Goal: Information Seeking & Learning: Understand process/instructions

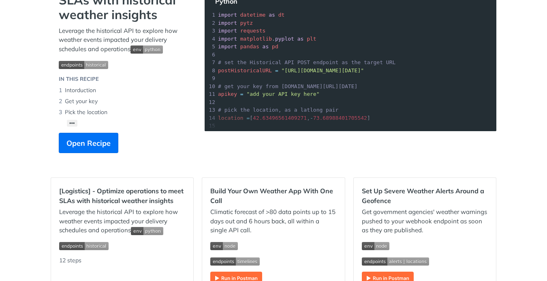
scroll to position [97, 0]
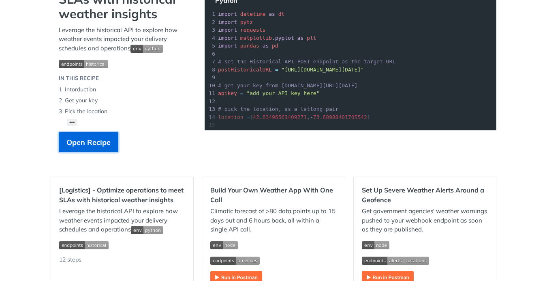
click at [111, 143] on button "Open Recipe" at bounding box center [89, 142] width 60 height 20
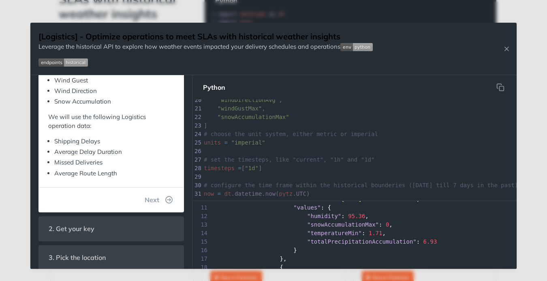
scroll to position [88, 0]
drag, startPoint x: 253, startPoint y: 28, endPoint x: 245, endPoint y: 2, distance: 27.2
click at [245, 23] on div "[Logistics] - Optimize operations to meet SLAs with historical weather insights…" at bounding box center [273, 49] width 487 height 52
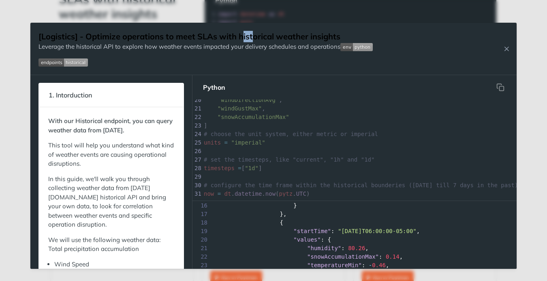
scroll to position [0, 0]
click at [508, 49] on icon "Close Recipe" at bounding box center [506, 48] width 7 height 7
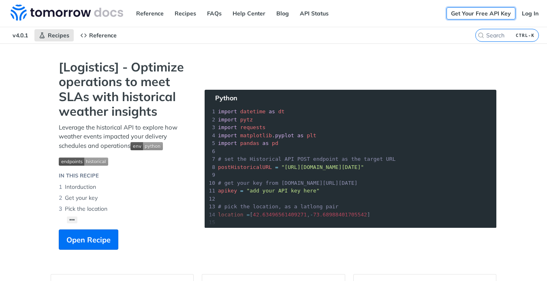
click at [482, 16] on link "Get Your Free API Key" at bounding box center [481, 13] width 69 height 12
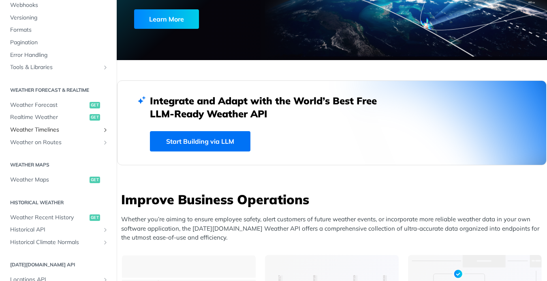
scroll to position [97, 0]
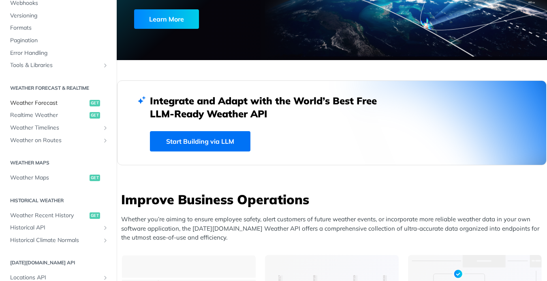
click at [52, 105] on span "Weather Forecast" at bounding box center [48, 103] width 77 height 8
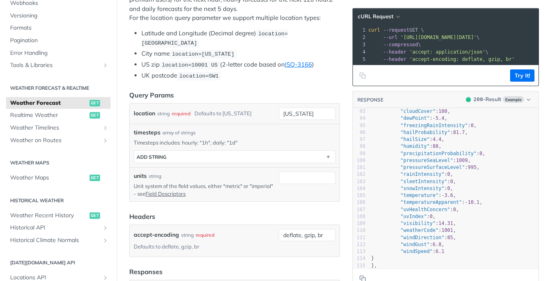
scroll to position [647, 0]
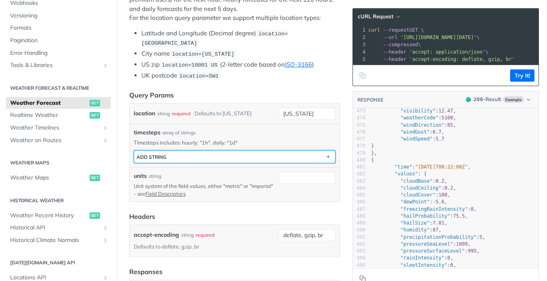
click at [191, 150] on button "ADD string" at bounding box center [234, 156] width 201 height 12
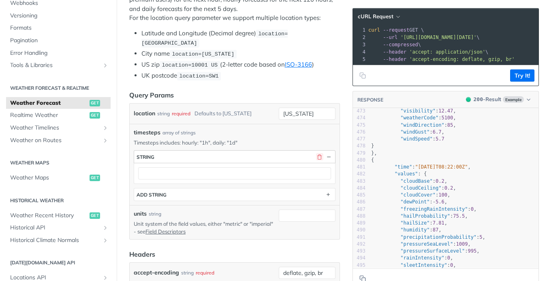
click at [321, 153] on button "button" at bounding box center [319, 156] width 7 height 7
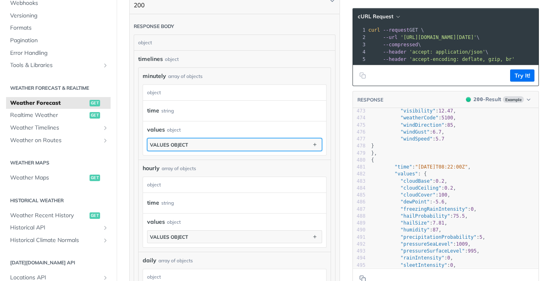
click at [268, 138] on button "values object" at bounding box center [235, 144] width 174 height 12
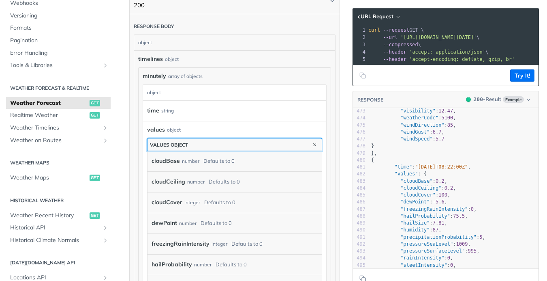
click at [268, 138] on button "values object" at bounding box center [235, 144] width 174 height 12
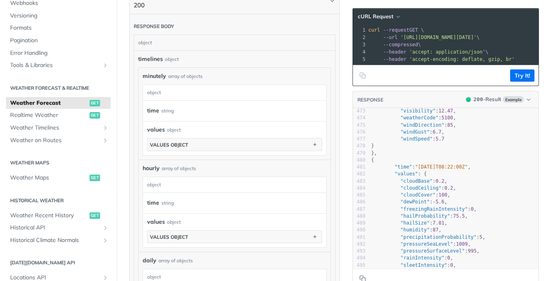
click at [242, 108] on div "time string" at bounding box center [234, 111] width 183 height 20
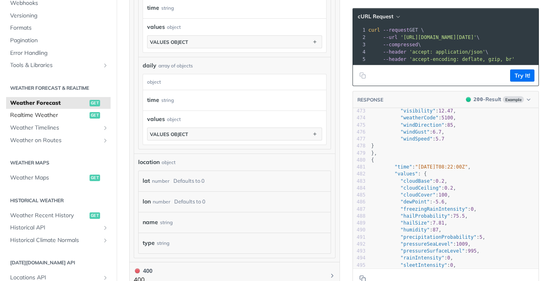
click at [48, 116] on span "Realtime Weather" at bounding box center [48, 115] width 77 height 8
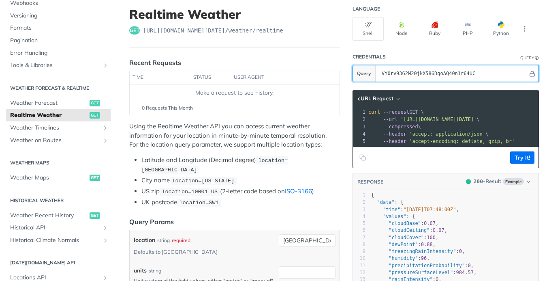
click at [484, 73] on input "VY0rv9362M20jkX586DqoAQ40n1r64UC" at bounding box center [453, 73] width 150 height 16
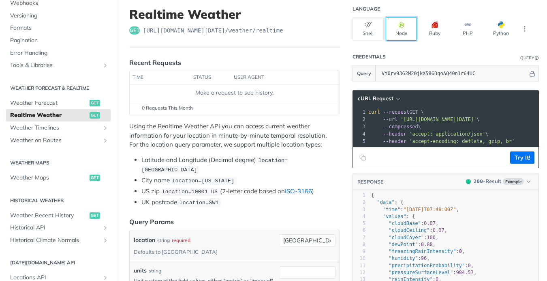
click at [410, 28] on button "Node" at bounding box center [401, 29] width 31 height 24
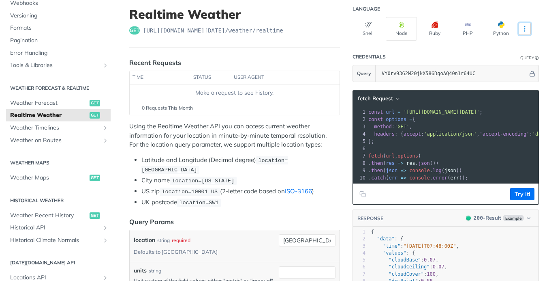
click at [524, 31] on icon "More ellipsis" at bounding box center [524, 28] width 7 height 7
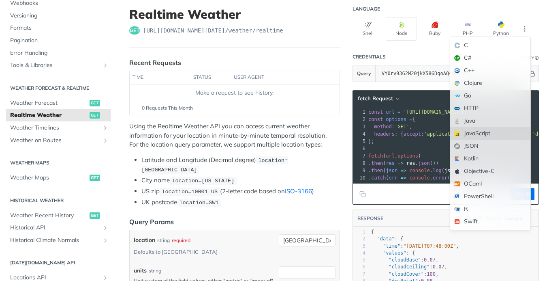
click at [491, 132] on div "JavaScript" at bounding box center [490, 133] width 80 height 13
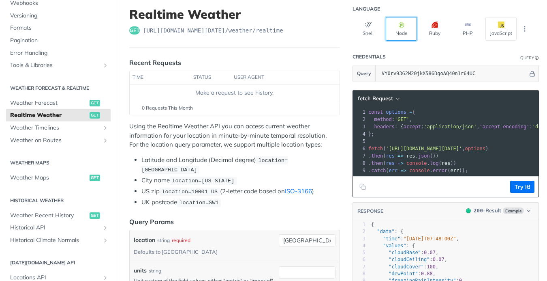
click at [412, 26] on button "Node" at bounding box center [401, 29] width 31 height 24
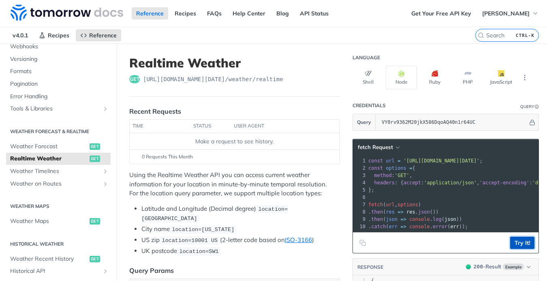
click at [519, 239] on button "Try It!" at bounding box center [522, 242] width 24 height 12
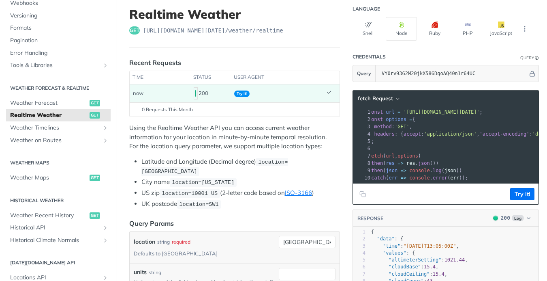
scroll to position [0, 77]
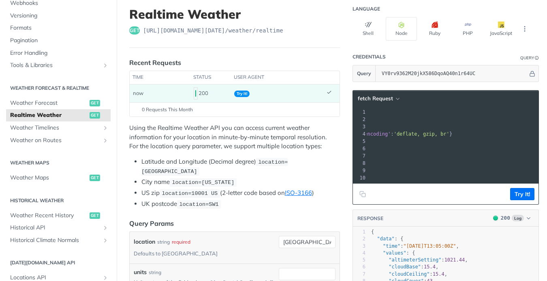
drag, startPoint x: 405, startPoint y: 111, endPoint x: 531, endPoint y: 112, distance: 126.5
click at [341, 112] on span "'[URL][DOMAIN_NAME][DATE]'" at bounding box center [303, 112] width 76 height 6
copy span "[URL][DOMAIN_NAME][DATE]"
click at [430, 147] on pre "​" at bounding box center [383, 148] width 311 height 7
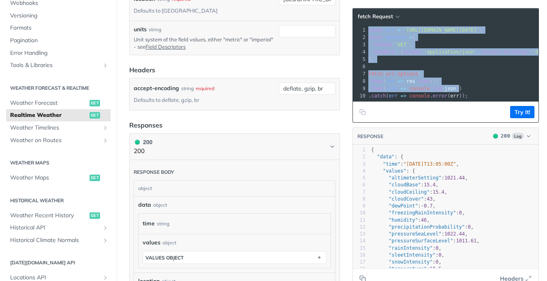
scroll to position [292, 0]
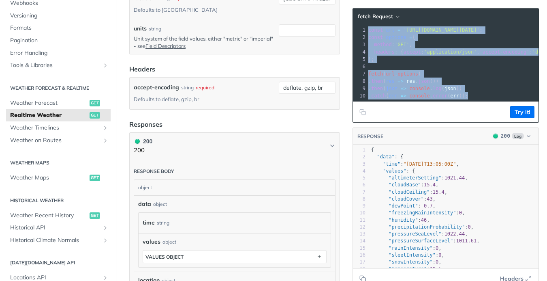
drag, startPoint x: 369, startPoint y: 112, endPoint x: 477, endPoint y: 93, distance: 110.2
click at [477, 93] on div "1 const url = '[URL][DOMAIN_NAME][DATE]' ; 2 const options = { 3 method : 'GET'…" at bounding box center [522, 62] width 311 height 73
copy div "const url = '[URL][DOMAIN_NAME][DATE]' ; 2 const options = { 3 method : 'GET' ,…"
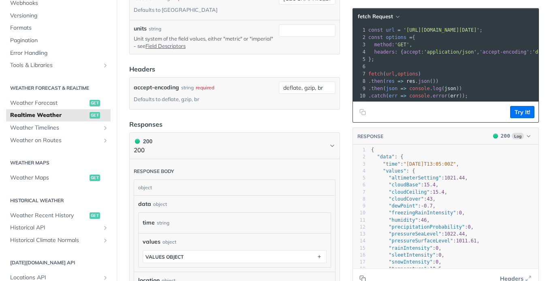
click at [440, 63] on pre "​" at bounding box center [522, 66] width 311 height 7
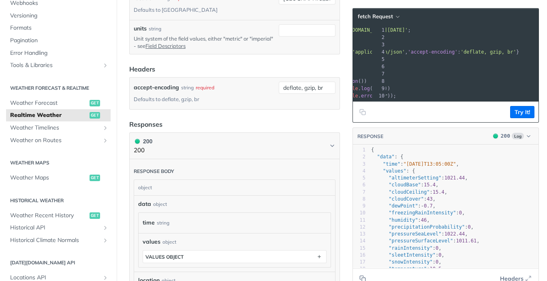
scroll to position [0, 139]
drag, startPoint x: 403, startPoint y: 27, endPoint x: 532, endPoint y: 30, distance: 128.9
click at [341, 30] on span "'[URL][DOMAIN_NAME][DATE]'" at bounding box center [303, 30] width 76 height 6
copy span "[URL][DOMAIN_NAME][DATE]"
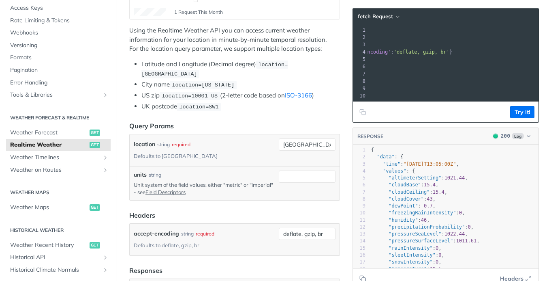
scroll to position [64, 0]
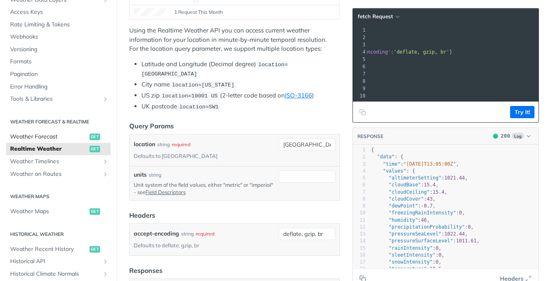
click at [71, 136] on span "Weather Forecast" at bounding box center [48, 137] width 77 height 8
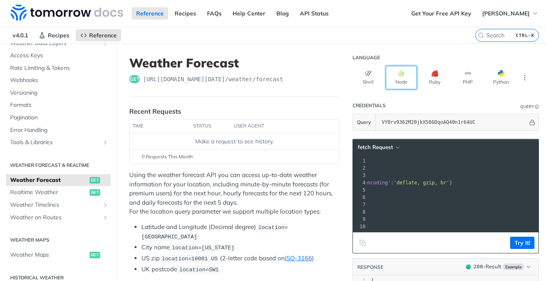
click at [401, 78] on button "Node" at bounding box center [401, 78] width 31 height 24
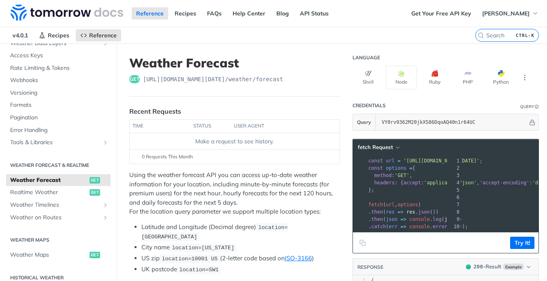
drag, startPoint x: 375, startPoint y: 162, endPoint x: 356, endPoint y: 162, distance: 18.2
click at [367, 162] on div "1 const url = '[URL][DOMAIN_NAME][DATE]' ;" at bounding box center [526, 160] width 319 height 7
click at [423, 156] on div "xxxxxxxxxx 10 9 10 1 const url = '[URL][DOMAIN_NAME][DATE]' ; 2 const options =…" at bounding box center [526, 193] width 319 height 76
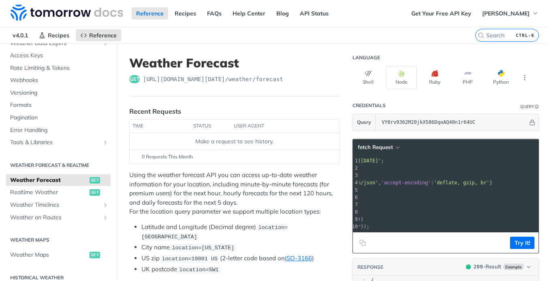
scroll to position [0, 107]
drag, startPoint x: 403, startPoint y: 159, endPoint x: 531, endPoint y: 163, distance: 128.6
click at [333, 163] on span "'[URL][DOMAIN_NAME][DATE]'" at bounding box center [295, 161] width 76 height 6
copy span "[URL][DOMAIN_NAME][DATE]"
click at [58, 192] on span "Realtime Weather" at bounding box center [48, 192] width 77 height 8
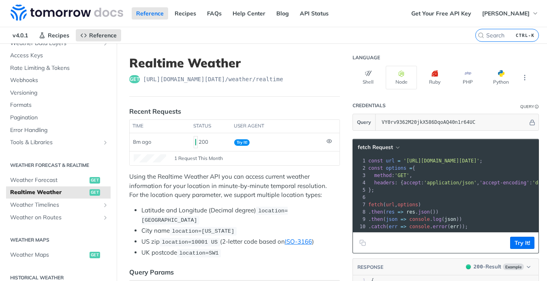
drag, startPoint x: 532, startPoint y: 160, endPoint x: 403, endPoint y: 161, distance: 128.5
click at [404, 161] on span "'[URL][DOMAIN_NAME][DATE]'" at bounding box center [442, 161] width 76 height 6
copy span "[URL][DOMAIN_NAME][DATE]"
click at [453, 184] on span "'application/json'" at bounding box center [450, 183] width 53 height 6
click at [420, 222] on pre ". then ( json => console . log ( json ))" at bounding box center [522, 218] width 311 height 7
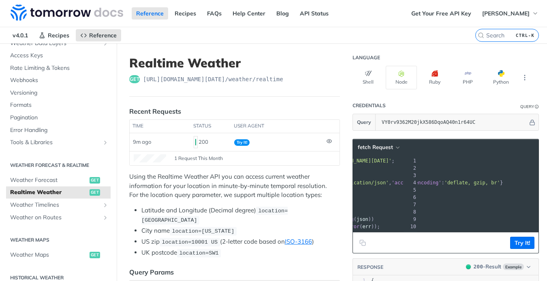
scroll to position [0, 139]
drag, startPoint x: 507, startPoint y: 163, endPoint x: 550, endPoint y: 162, distance: 43.0
click at [341, 161] on span "'[URL][DOMAIN_NAME][DATE]'" at bounding box center [303, 161] width 76 height 6
drag, startPoint x: 446, startPoint y: 159, endPoint x: 533, endPoint y: 160, distance: 87.2
click at [341, 160] on span "'[URL][DOMAIN_NAME][DATE]'" at bounding box center [303, 161] width 76 height 6
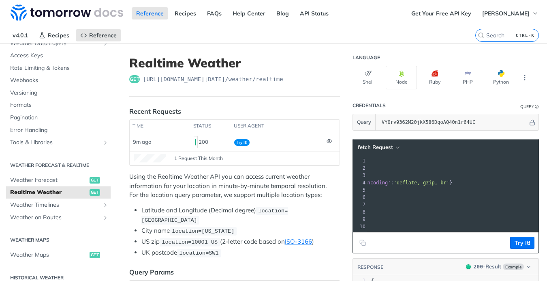
copy span "VY0rv9362M20jkX586DqoAQ40n1r64UC"
click at [64, 183] on span "Weather Forecast" at bounding box center [48, 180] width 77 height 8
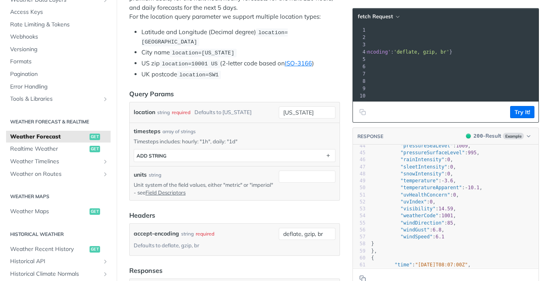
scroll to position [306, 0]
click at [63, 152] on span "Realtime Weather" at bounding box center [48, 149] width 77 height 8
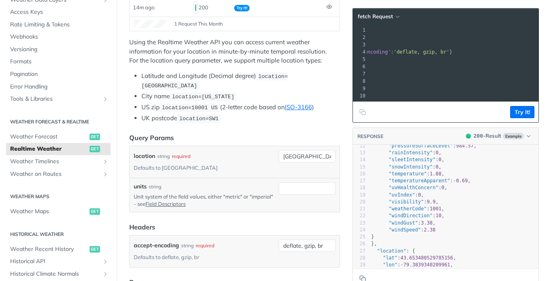
scroll to position [43, 0]
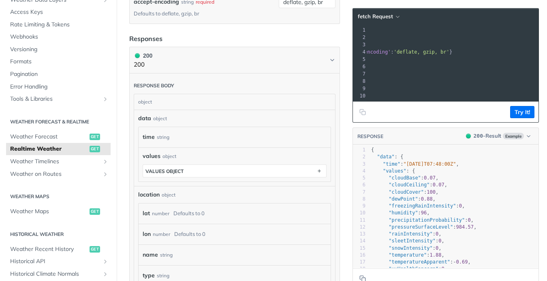
click at [222, 131] on div "time string" at bounding box center [233, 137] width 181 height 12
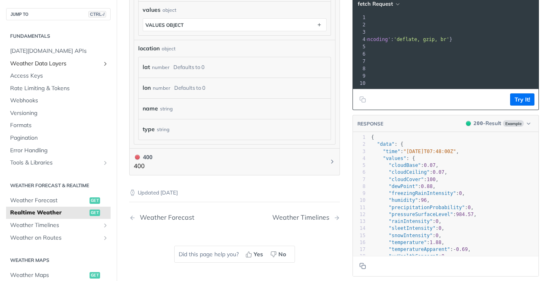
click at [67, 58] on link "Weather Data Layers" at bounding box center [58, 64] width 105 height 12
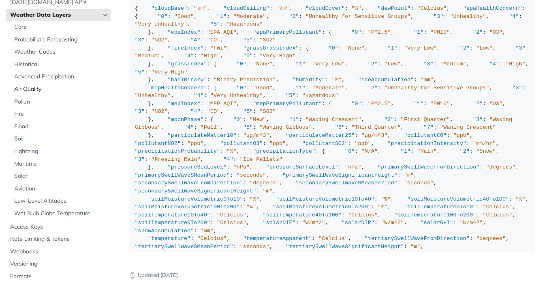
click at [36, 91] on span "Air Quality" at bounding box center [61, 89] width 94 height 8
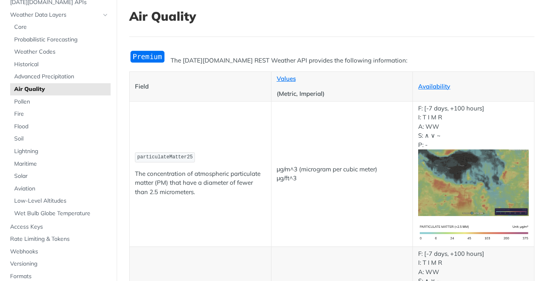
scroll to position [49, 0]
